Goal: Transaction & Acquisition: Purchase product/service

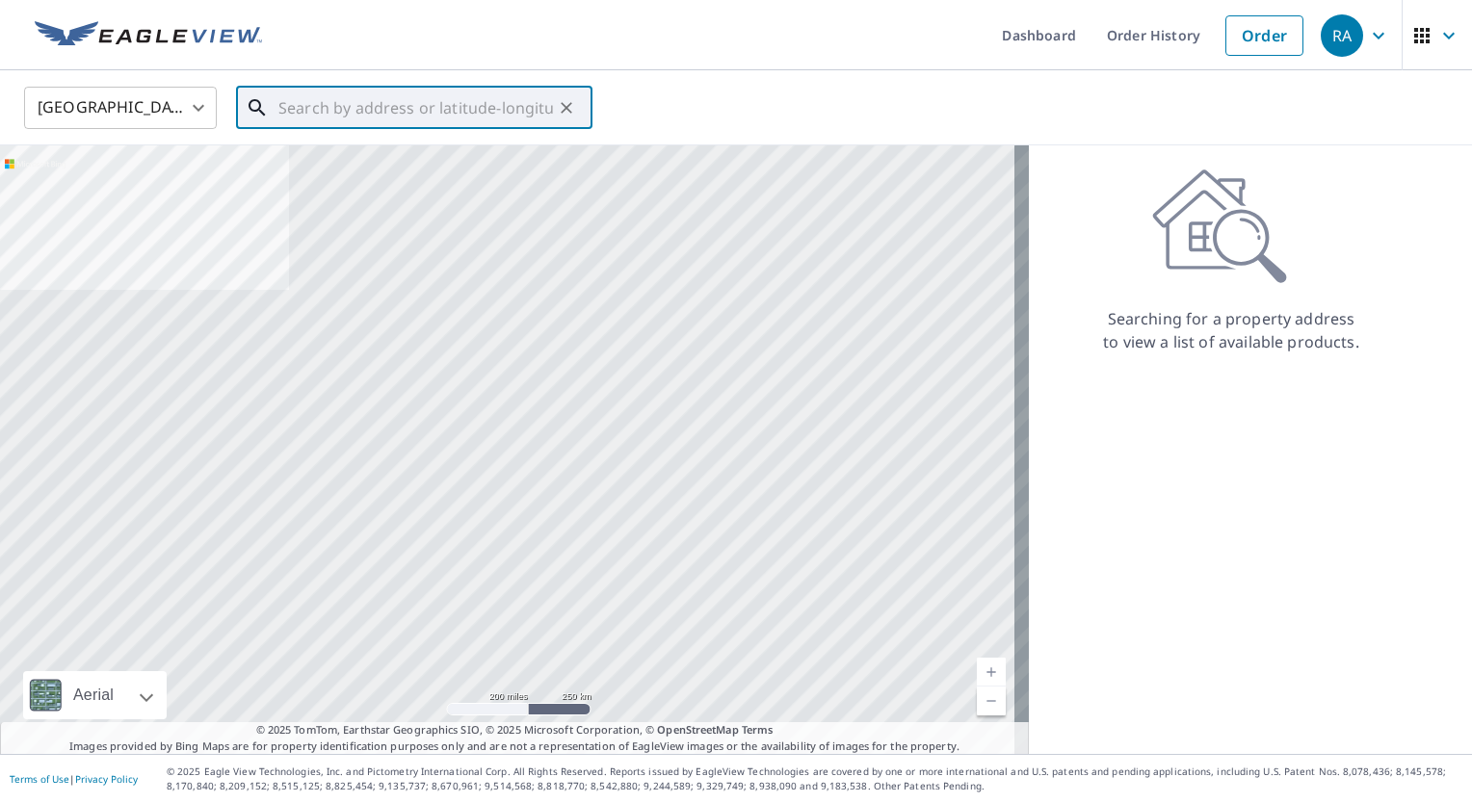
click at [339, 113] on input "text" at bounding box center [415, 108] width 274 height 54
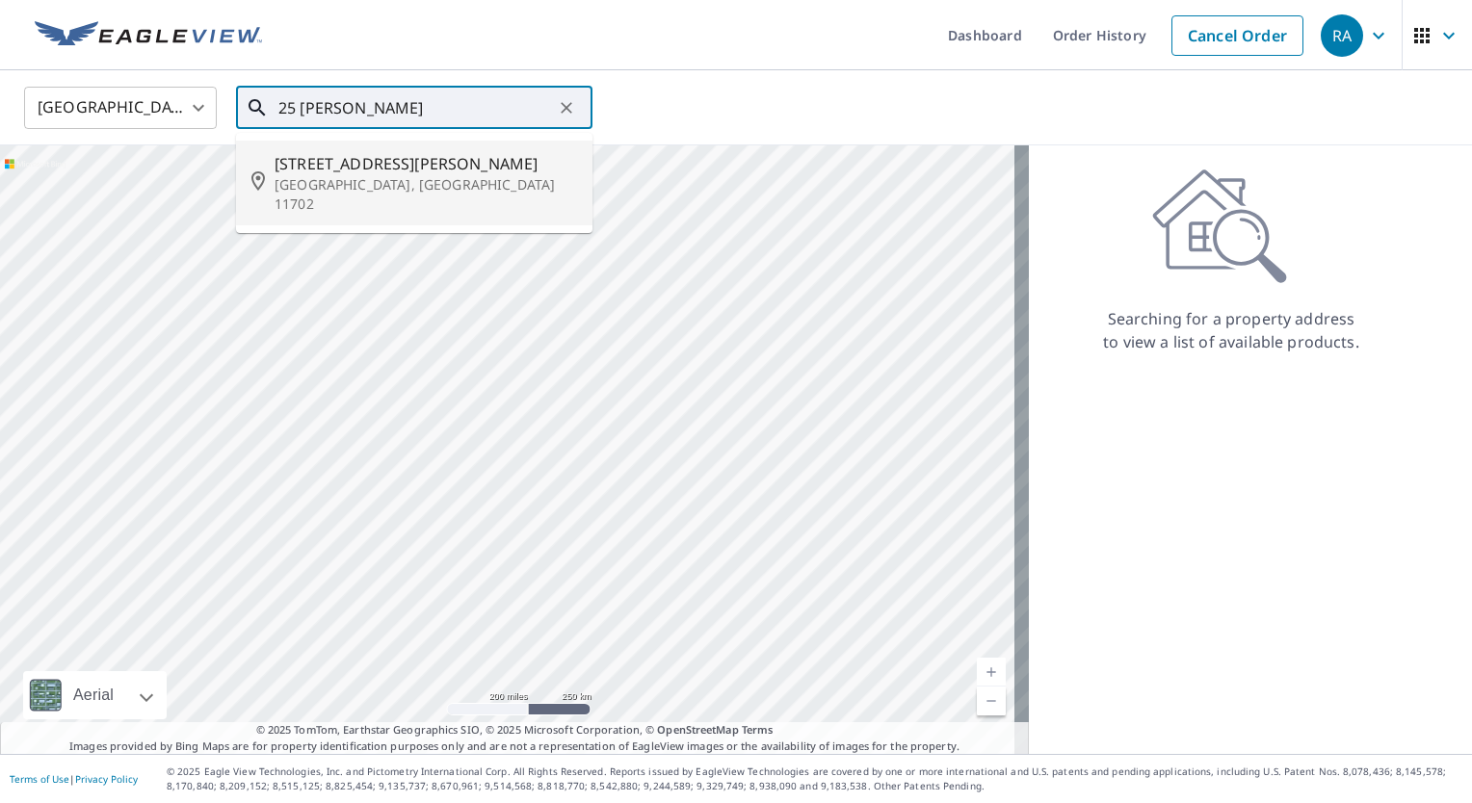
click at [333, 164] on span "[STREET_ADDRESS][PERSON_NAME]" at bounding box center [425, 163] width 302 height 23
type input "[STREET_ADDRESS][PERSON_NAME]"
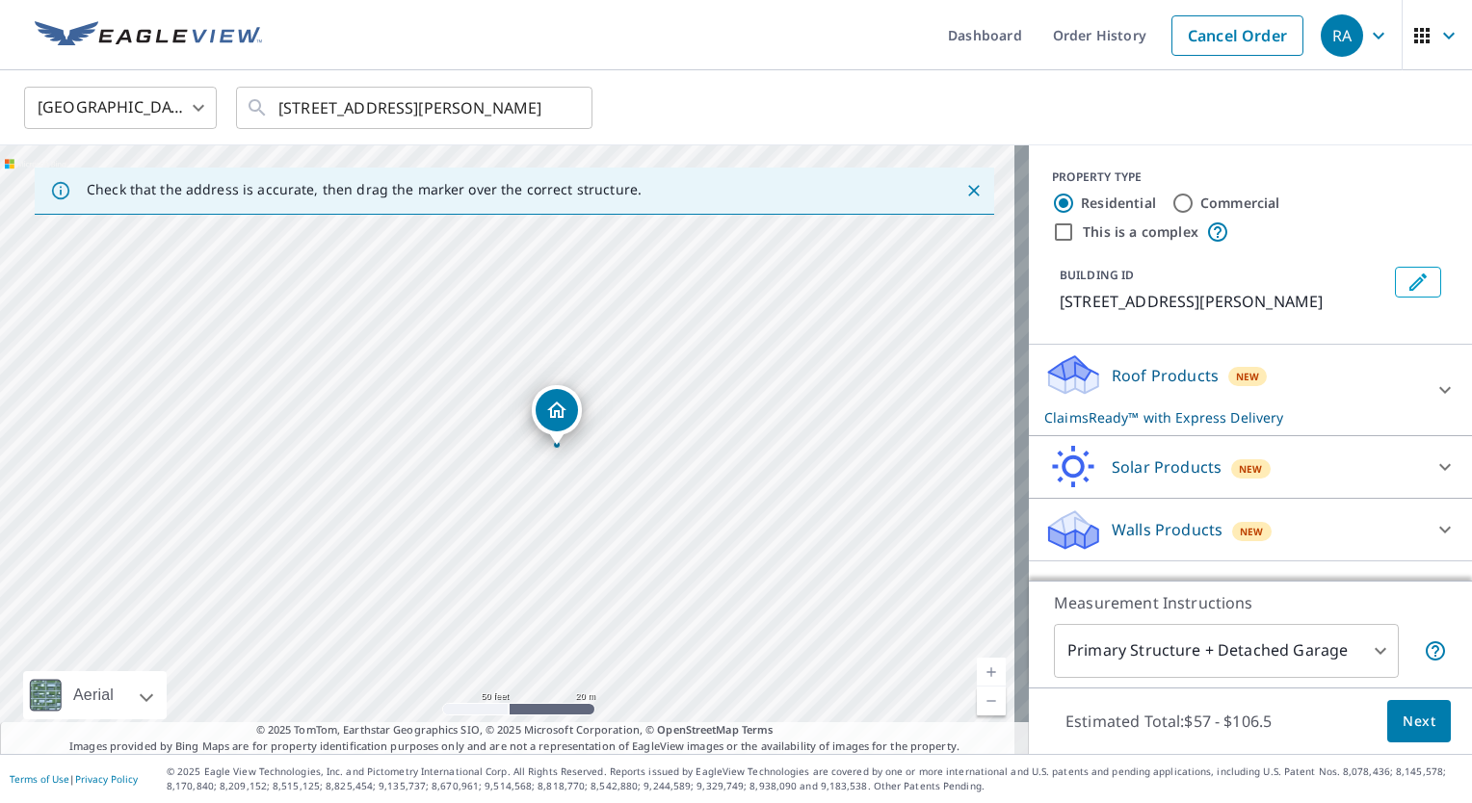
drag, startPoint x: 327, startPoint y: 472, endPoint x: 465, endPoint y: 470, distance: 137.7
click at [465, 470] on div "[STREET_ADDRESS][PERSON_NAME]" at bounding box center [514, 449] width 1029 height 609
click at [1439, 391] on icon at bounding box center [1445, 390] width 12 height 7
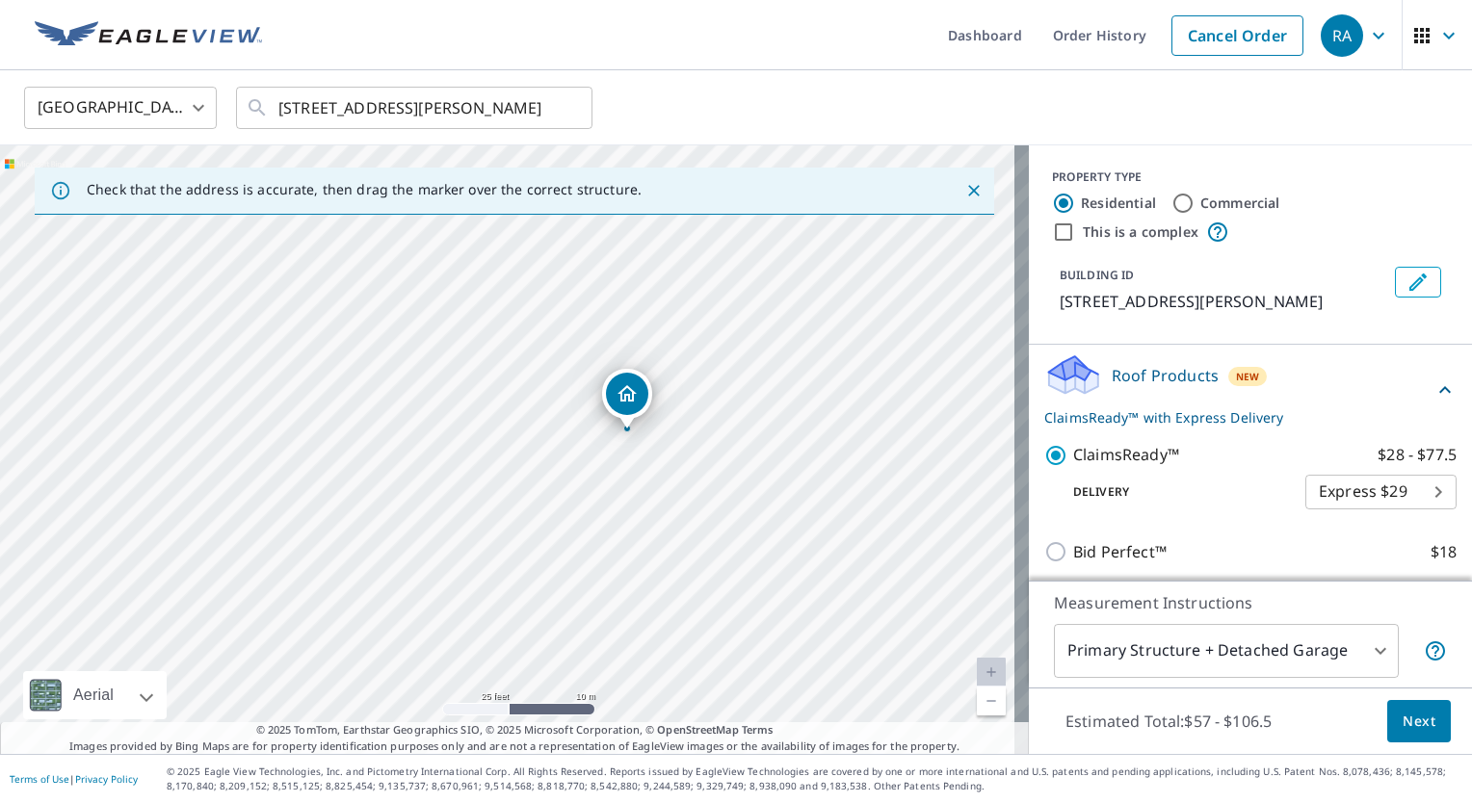
click at [1411, 484] on body "RA RA Dashboard Order History Cancel Order RA [GEOGRAPHIC_DATA] US ​ [STREET_AD…" at bounding box center [736, 401] width 1472 height 803
click at [1350, 534] on li "3 Hour $39.5" at bounding box center [1351, 526] width 151 height 35
type input "7"
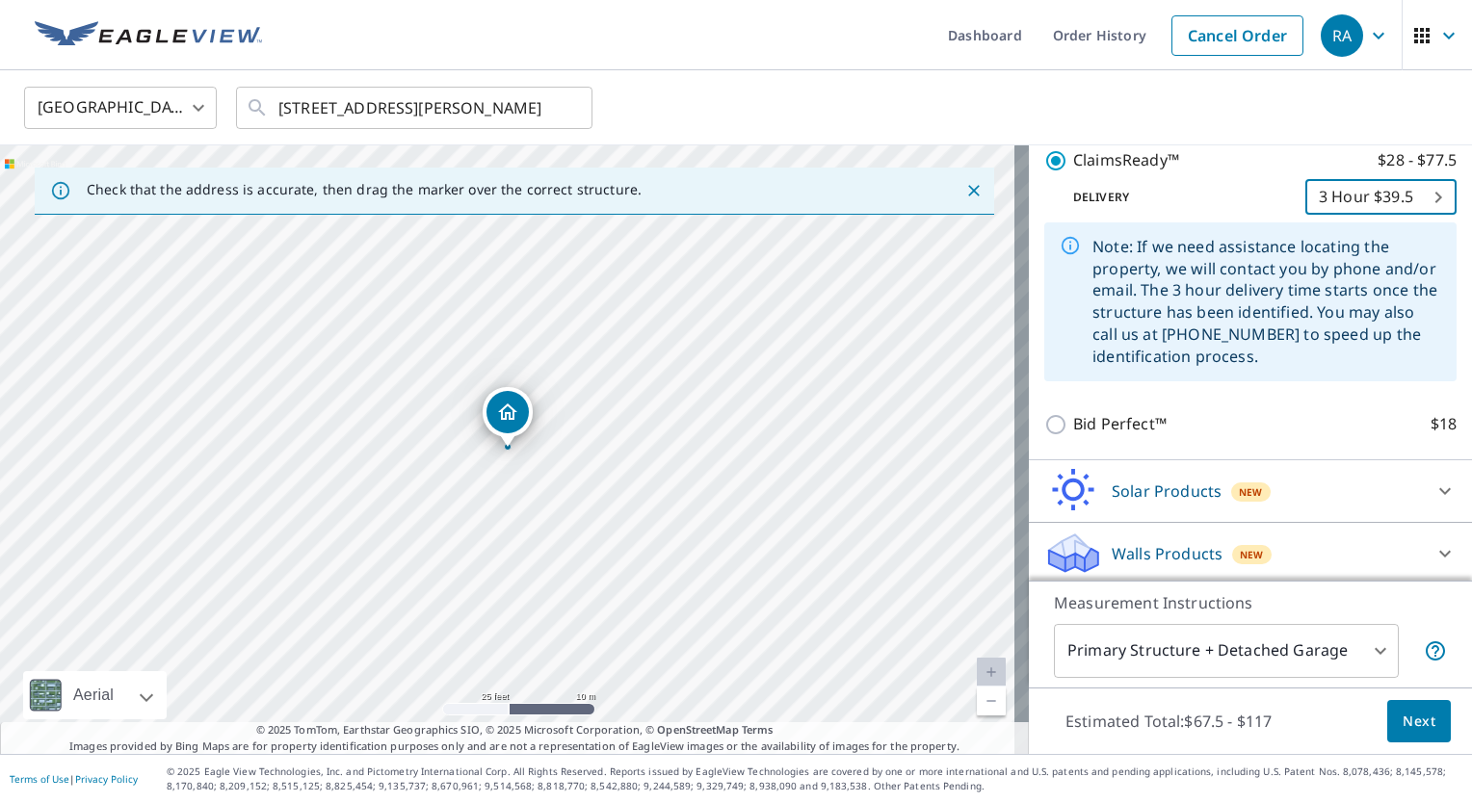
scroll to position [297, 0]
click at [1410, 724] on span "Next" at bounding box center [1418, 722] width 33 height 24
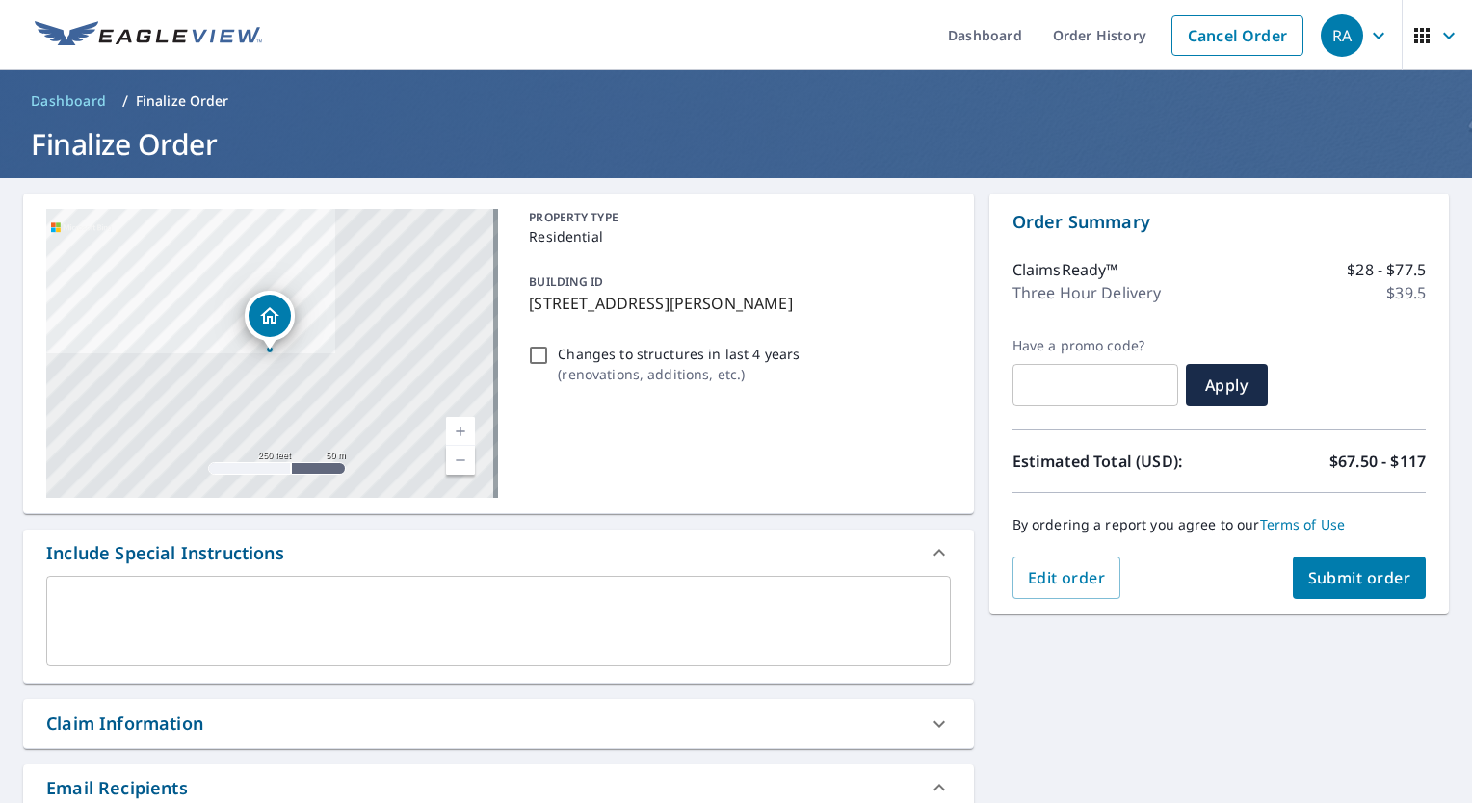
click at [1321, 578] on span "Submit order" at bounding box center [1359, 577] width 103 height 21
checkbox input "true"
